Goal: Information Seeking & Learning: Understand process/instructions

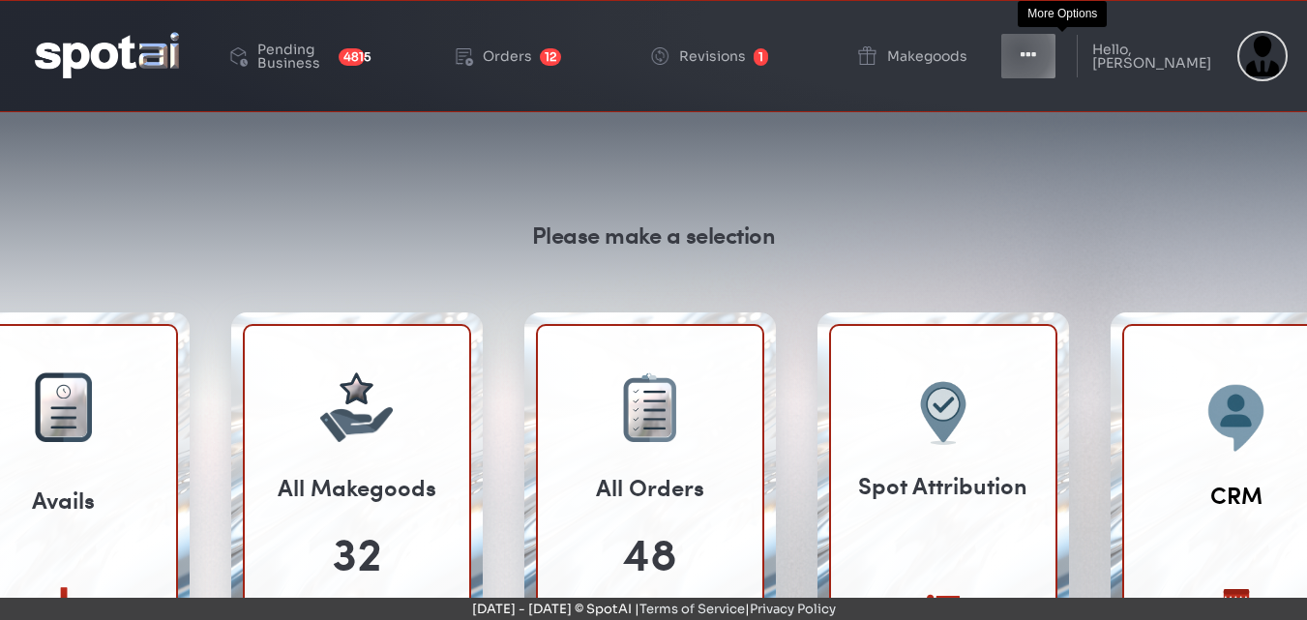
click at [1036, 51] on icon "button" at bounding box center [1028, 54] width 15 height 19
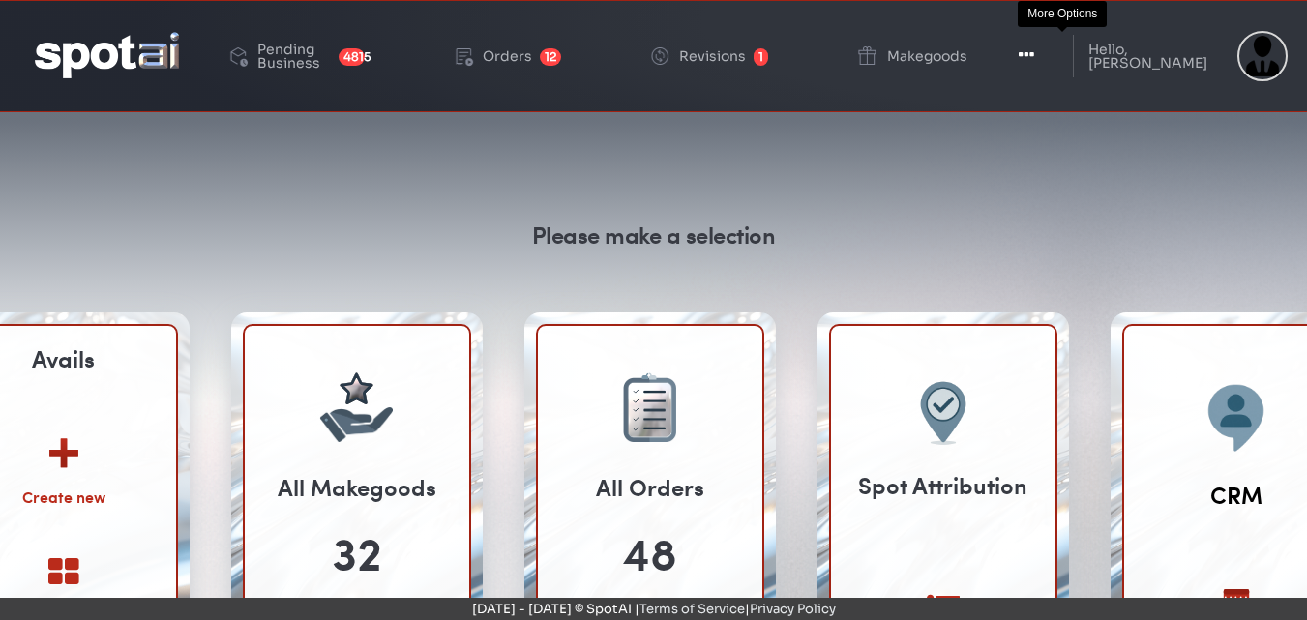
click at [60, 543] on div "Avails Create new View All" at bounding box center [64, 551] width 224 height 625
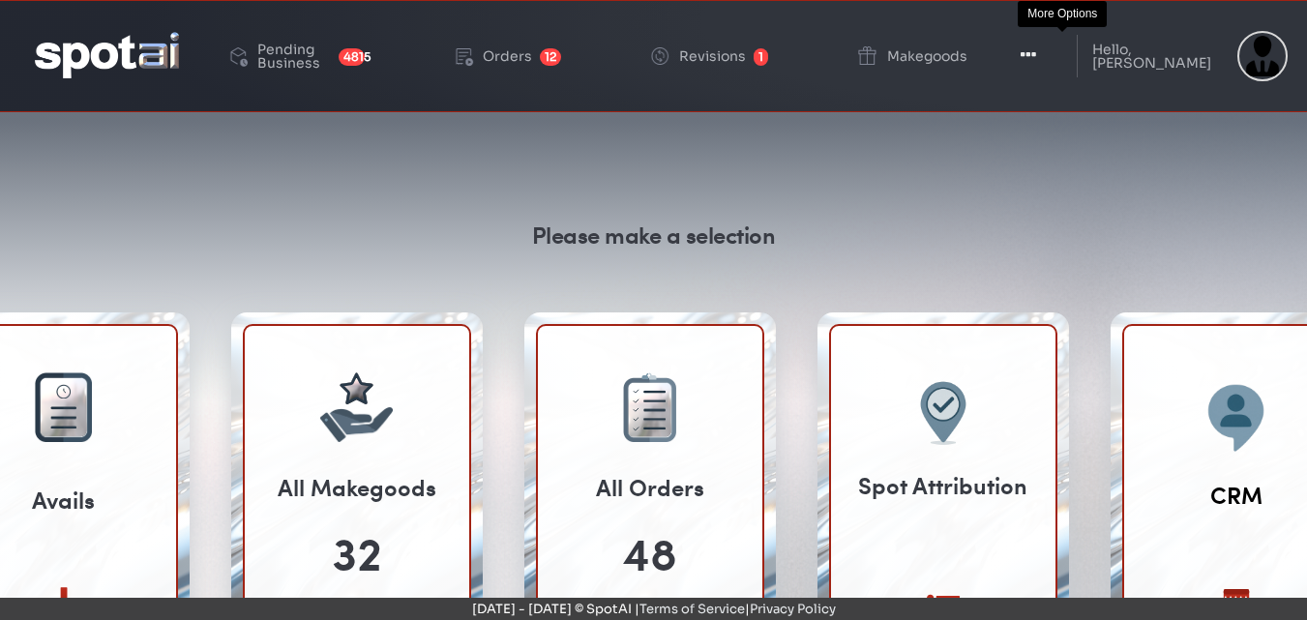
click at [1036, 60] on icon "button" at bounding box center [1028, 54] width 15 height 19
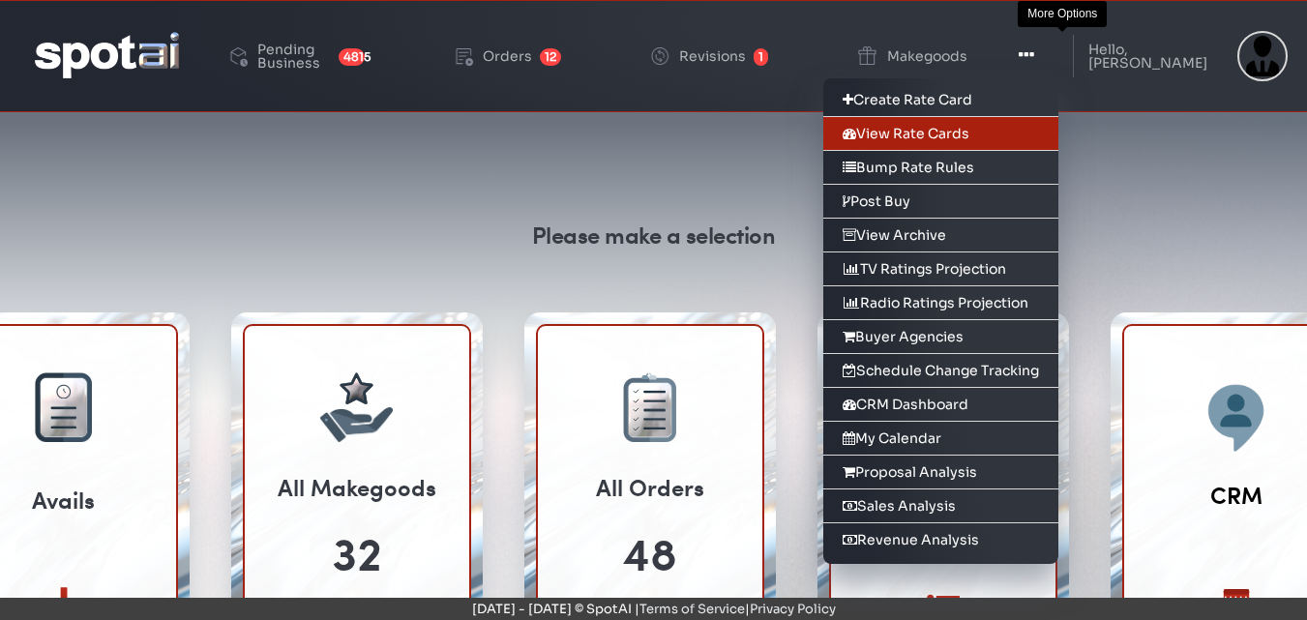
click at [948, 146] on link "View Rate Cards" at bounding box center [940, 134] width 235 height 34
